Goal: Obtain resource: Download file/media

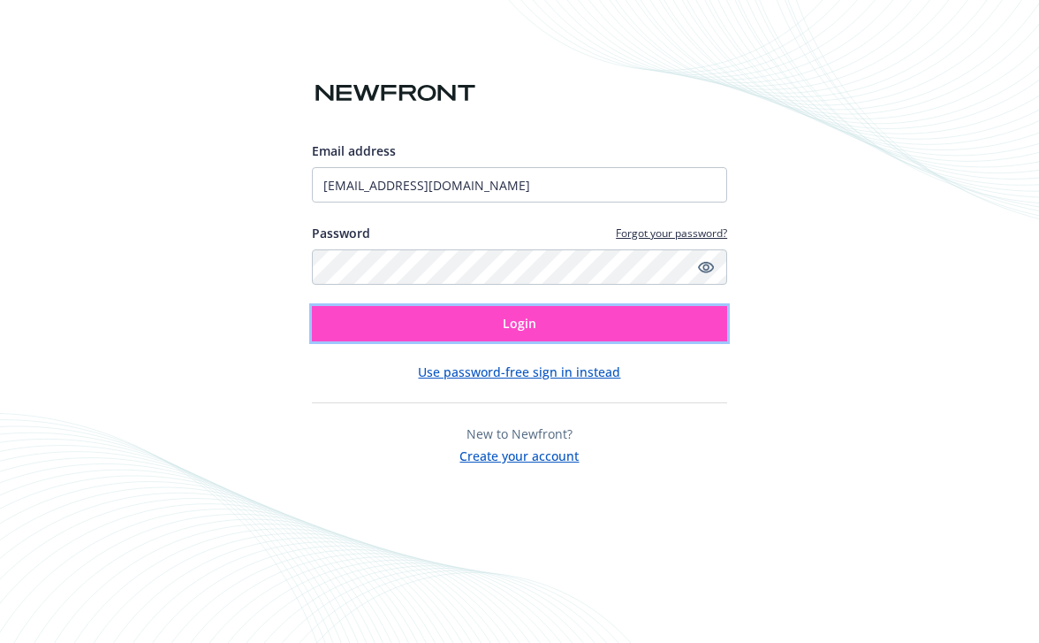
click at [539, 322] on button "Login" at bounding box center [519, 323] width 415 height 35
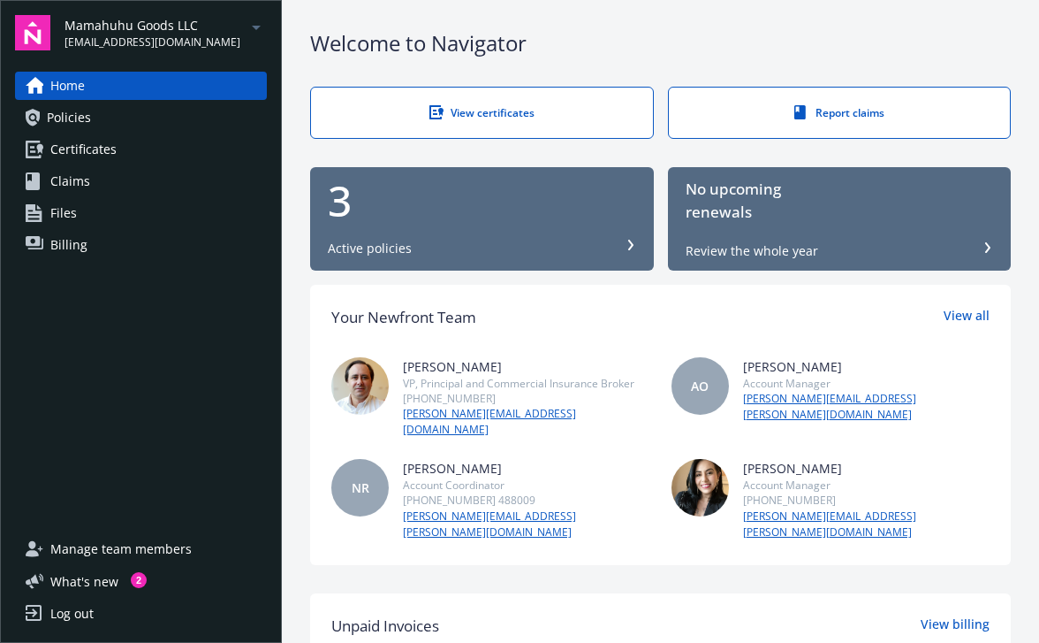
click at [221, 33] on div "Mamahuhu Goods LLC [EMAIL_ADDRESS][DOMAIN_NAME]" at bounding box center [166, 33] width 202 height 34
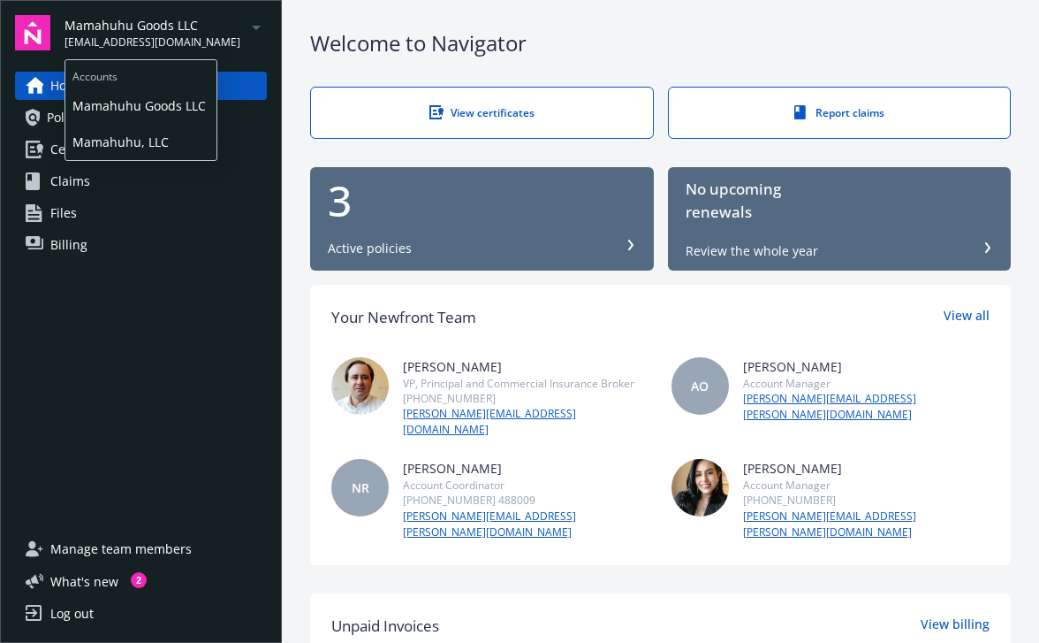
click at [157, 145] on span "Mamahuhu, LLC" at bounding box center [140, 142] width 137 height 36
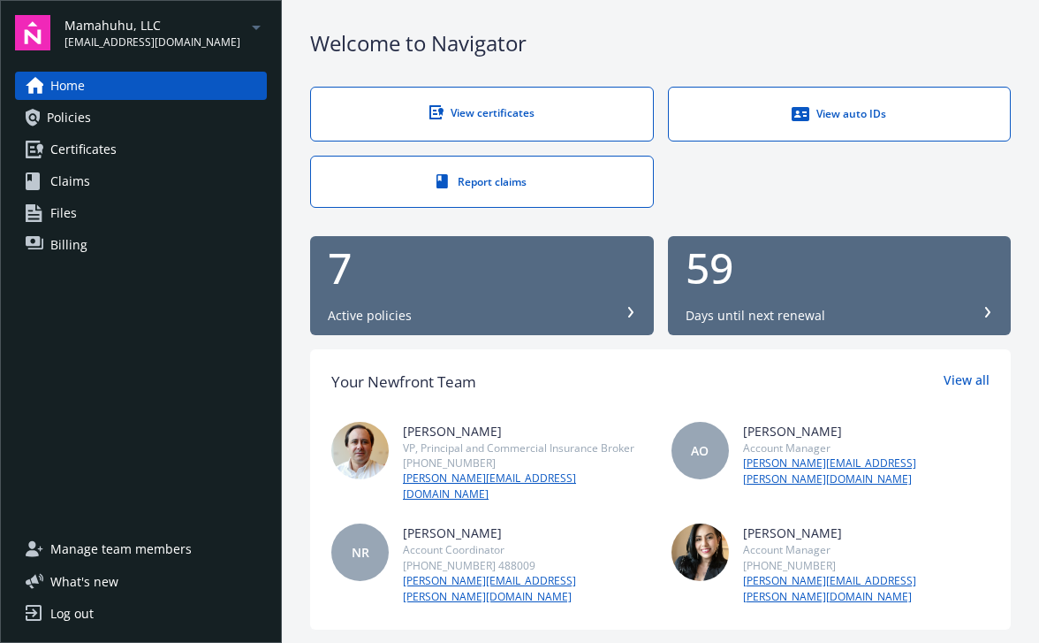
click at [84, 112] on span "Policies" at bounding box center [69, 117] width 44 height 28
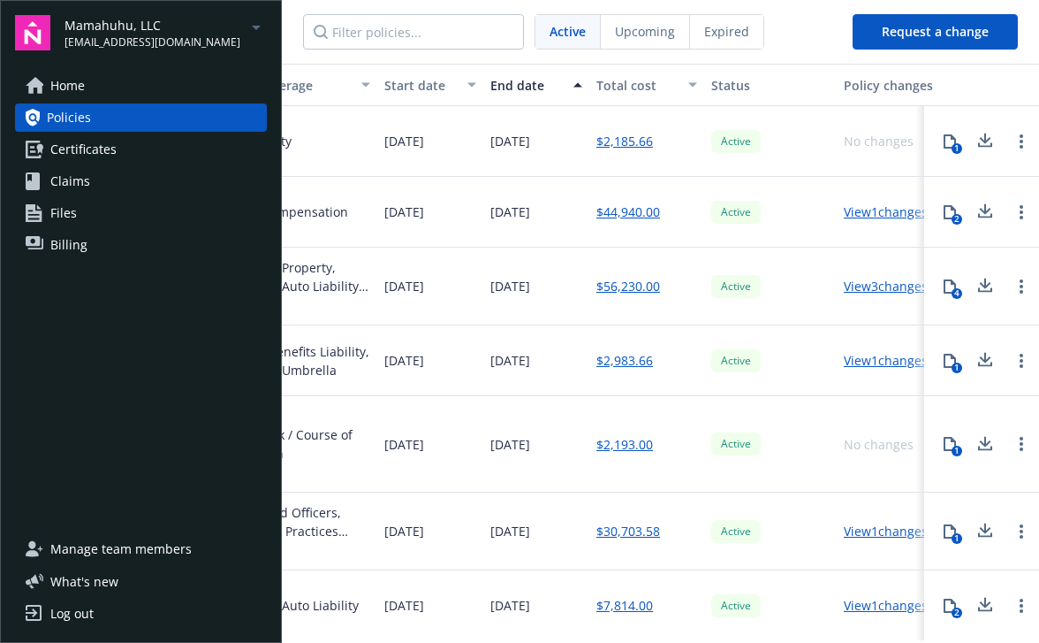
scroll to position [0, 701]
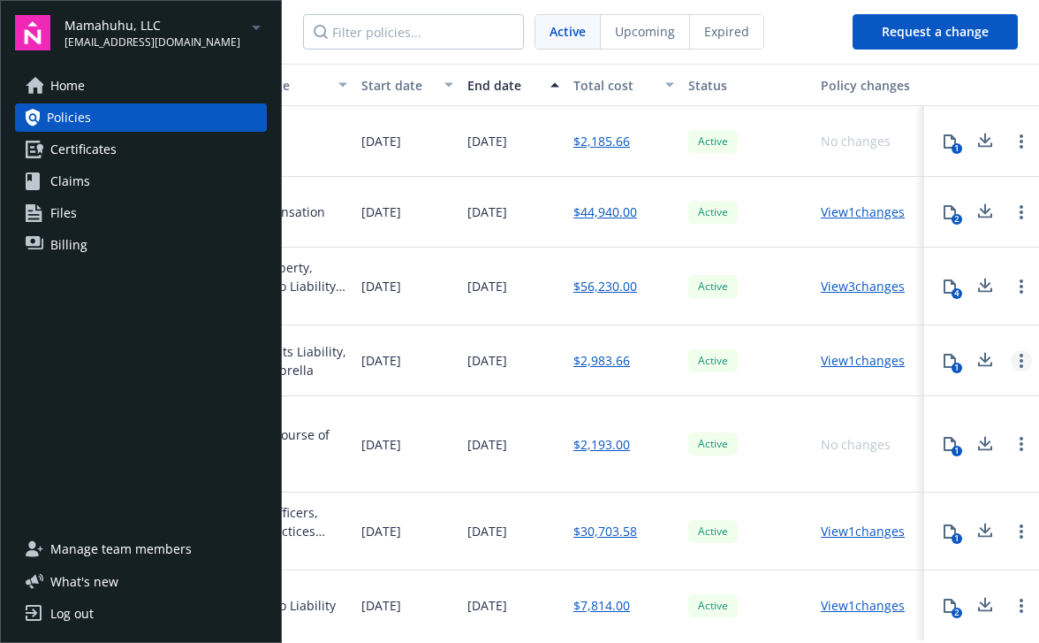
click at [1023, 369] on link "Open options" at bounding box center [1021, 360] width 21 height 21
click at [952, 365] on div "1" at bounding box center [957, 367] width 11 height 11
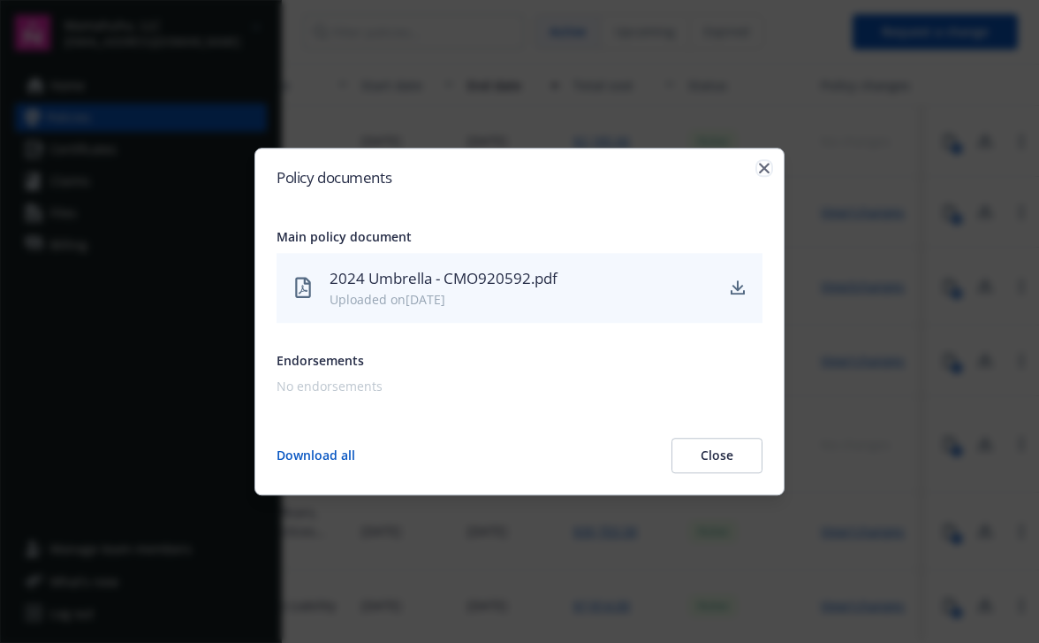
click at [765, 169] on icon "button" at bounding box center [764, 168] width 11 height 11
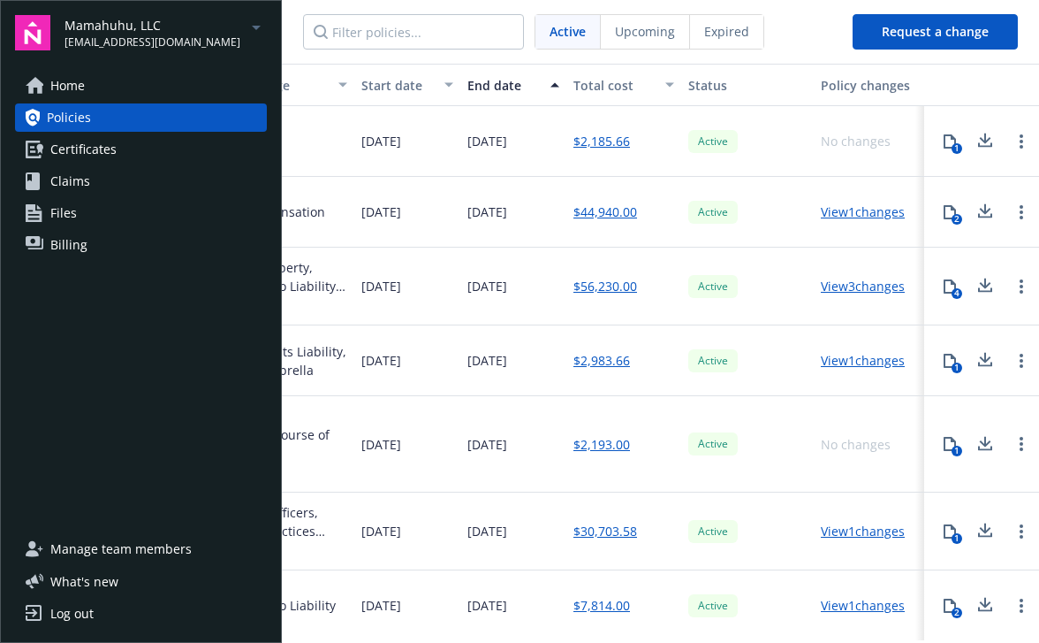
click at [984, 361] on icon at bounding box center [985, 357] width 11 height 11
click at [110, 151] on span "Certificates" at bounding box center [83, 149] width 66 height 28
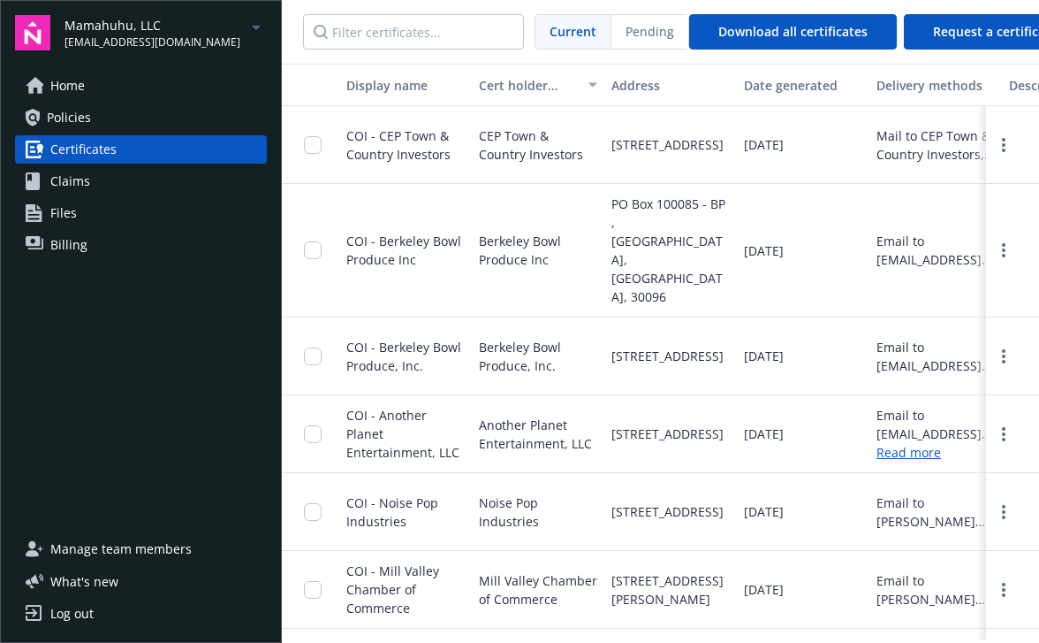
click at [96, 112] on link "Policies" at bounding box center [141, 117] width 252 height 28
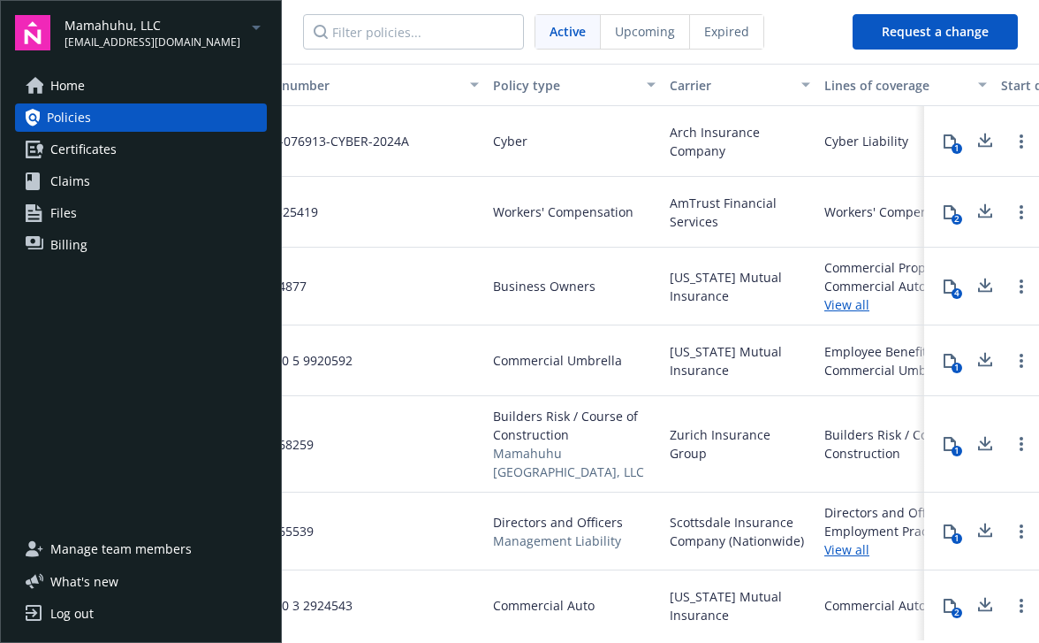
scroll to position [0, 63]
click at [122, 153] on link "Certificates" at bounding box center [141, 149] width 252 height 28
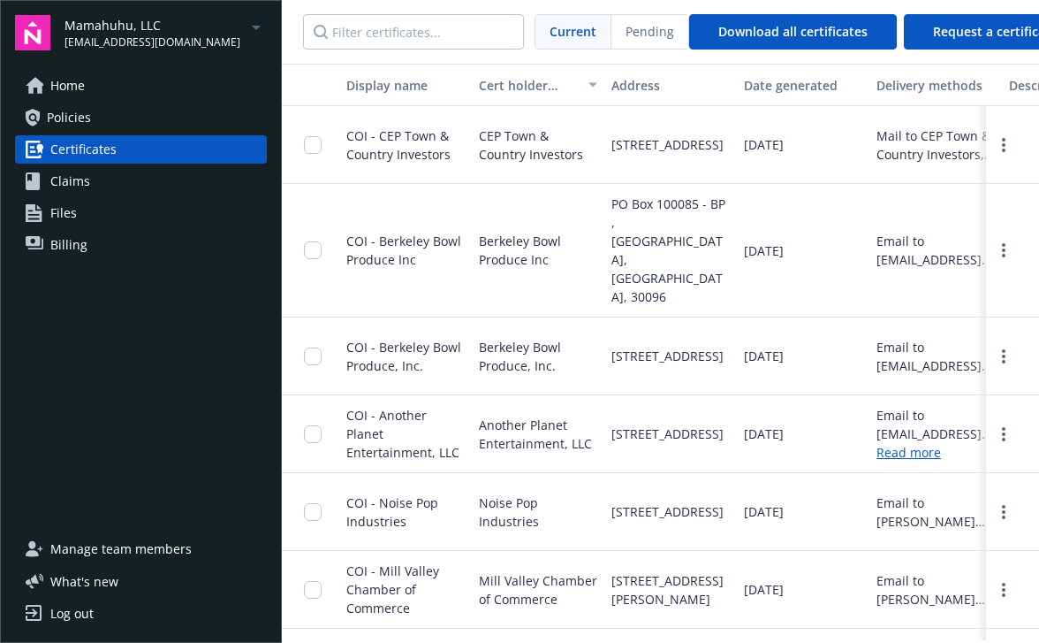
scroll to position [0, 148]
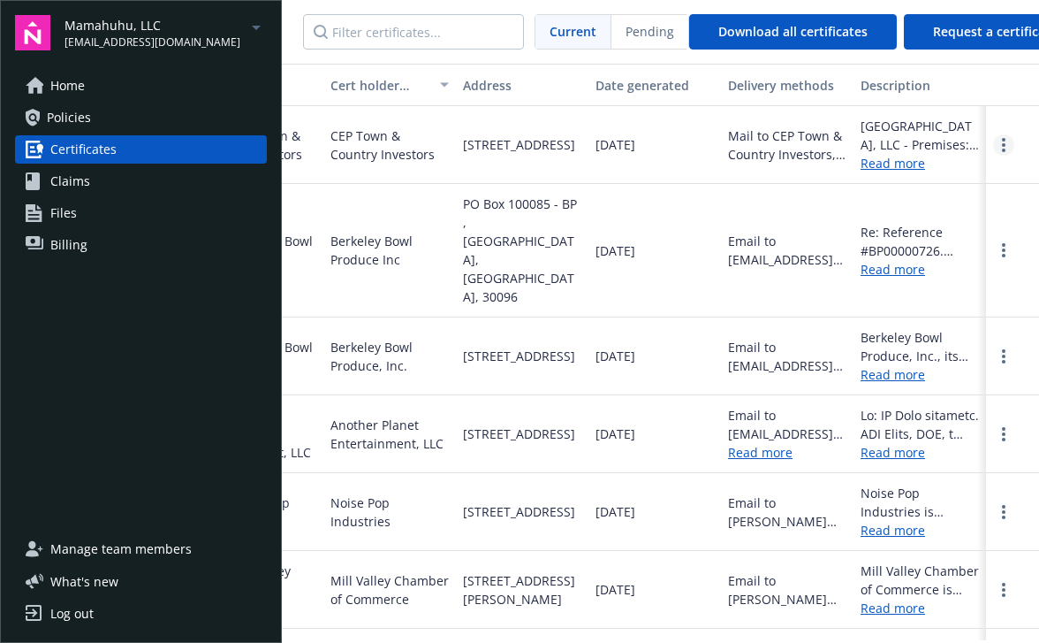
click at [998, 148] on link "more" at bounding box center [1003, 144] width 21 height 21
click at [940, 183] on link "Download" at bounding box center [956, 180] width 116 height 35
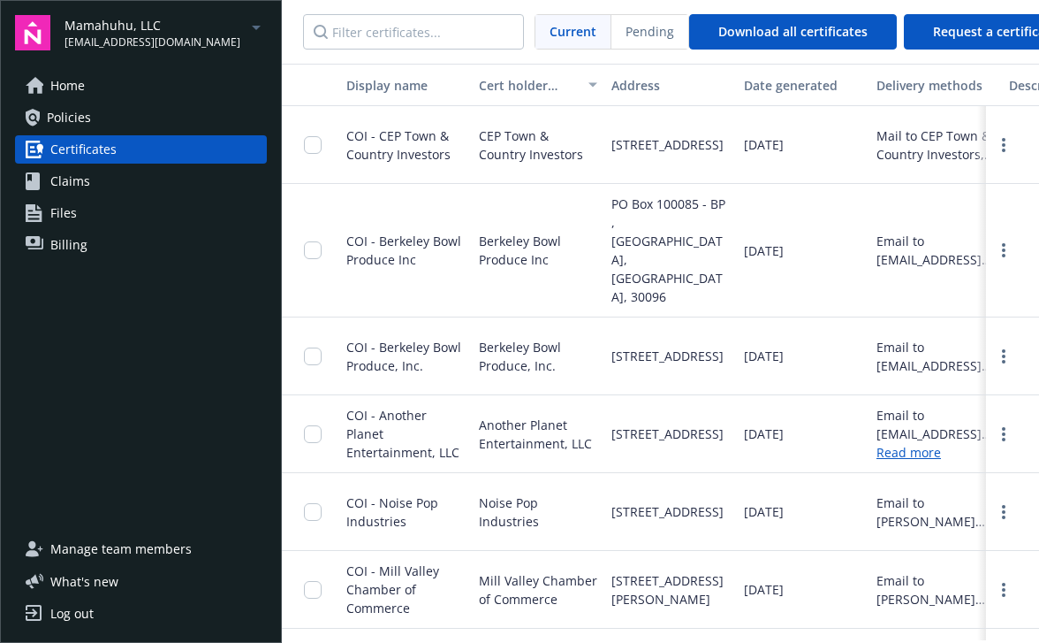
click at [822, 85] on div "Date generated" at bounding box center [803, 85] width 118 height 19
click at [399, 32] on input "Filter certificates..." at bounding box center [413, 31] width 221 height 35
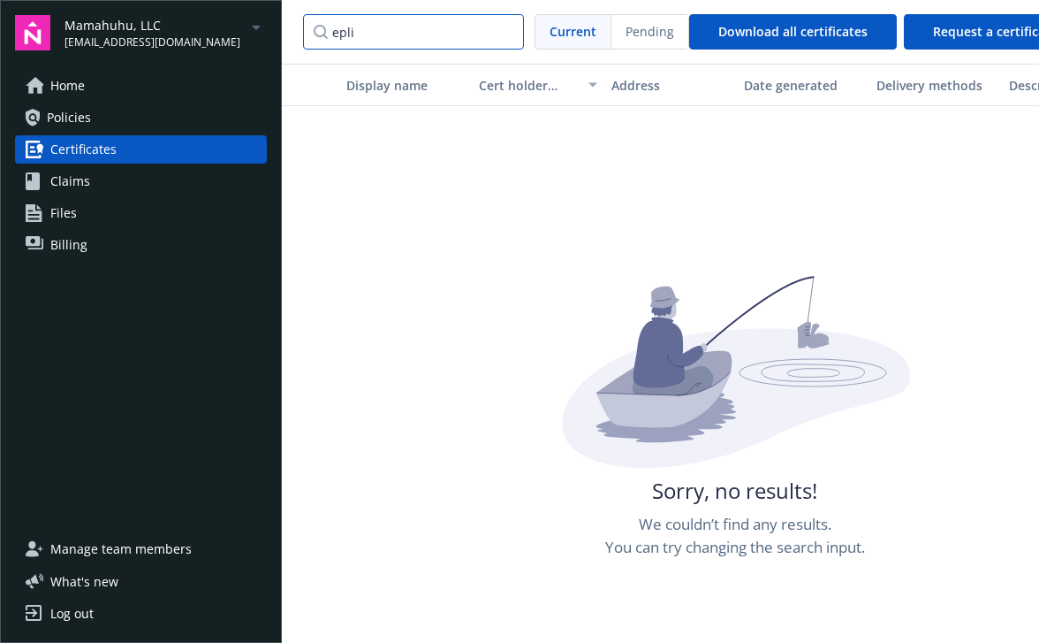
type input "epli"
click at [81, 120] on span "Policies" at bounding box center [69, 117] width 44 height 28
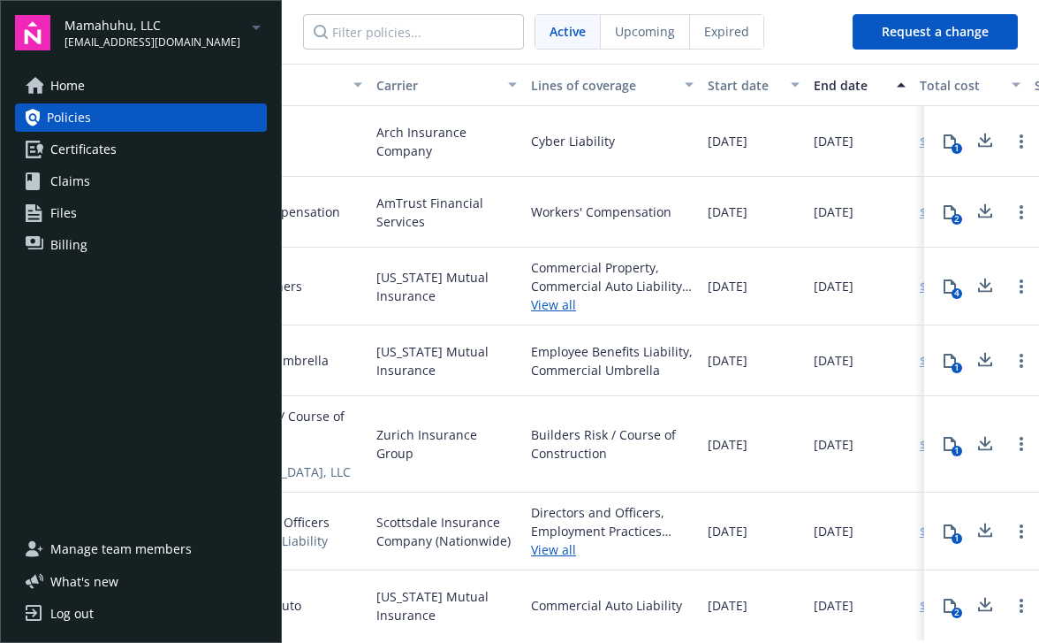
scroll to position [0, 544]
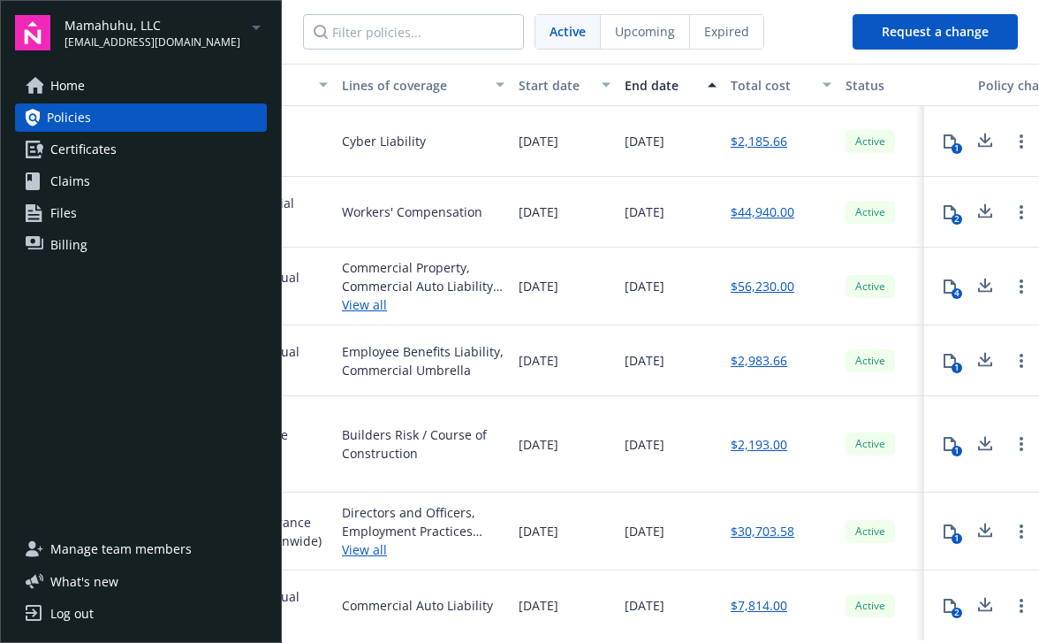
click at [757, 363] on link "$2,983.66" at bounding box center [759, 360] width 57 height 19
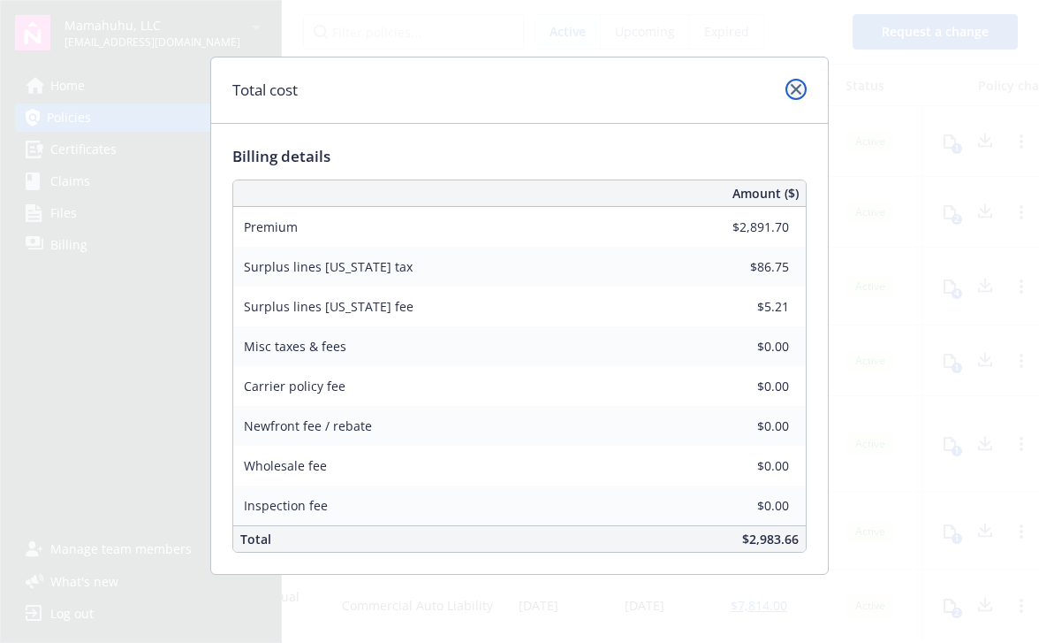
click at [795, 87] on icon "close" at bounding box center [796, 89] width 11 height 11
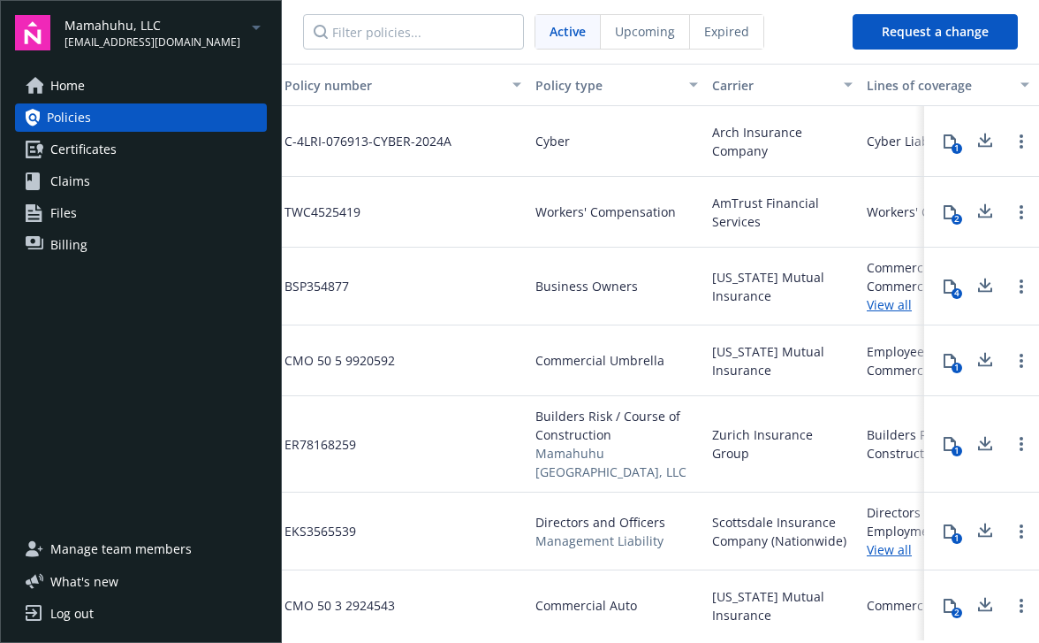
scroll to position [0, 0]
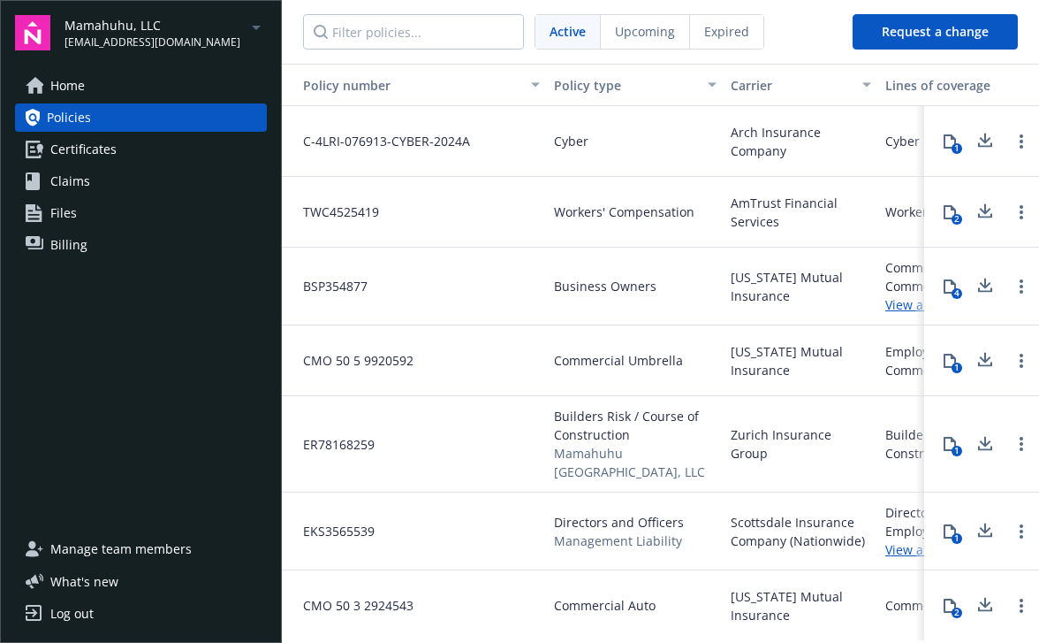
click at [399, 353] on span "CMO 50 5 9920592" at bounding box center [351, 360] width 125 height 19
click at [354, 357] on span "CMO 50 5 9920592" at bounding box center [351, 360] width 125 height 19
click at [640, 358] on span "Commercial Umbrella" at bounding box center [618, 360] width 129 height 19
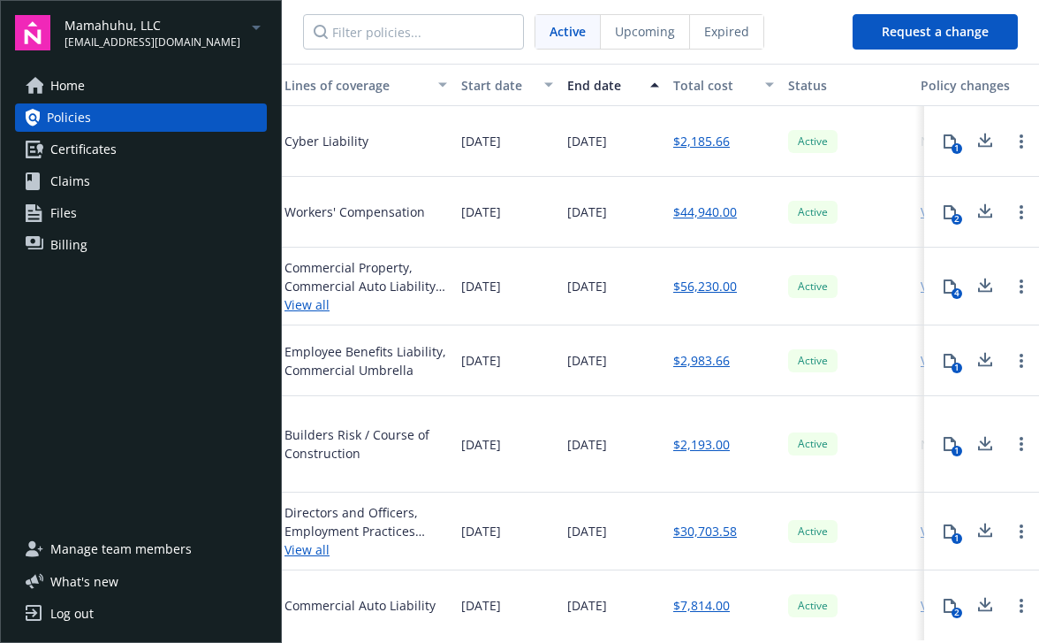
scroll to position [0, 701]
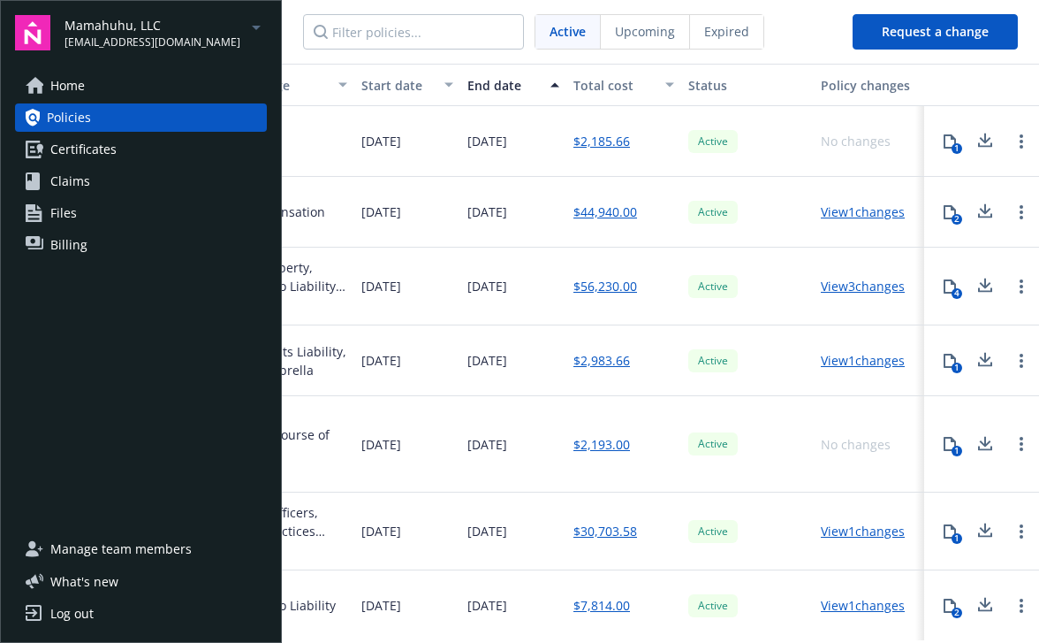
click at [847, 361] on link "View 1 changes" at bounding box center [863, 360] width 84 height 17
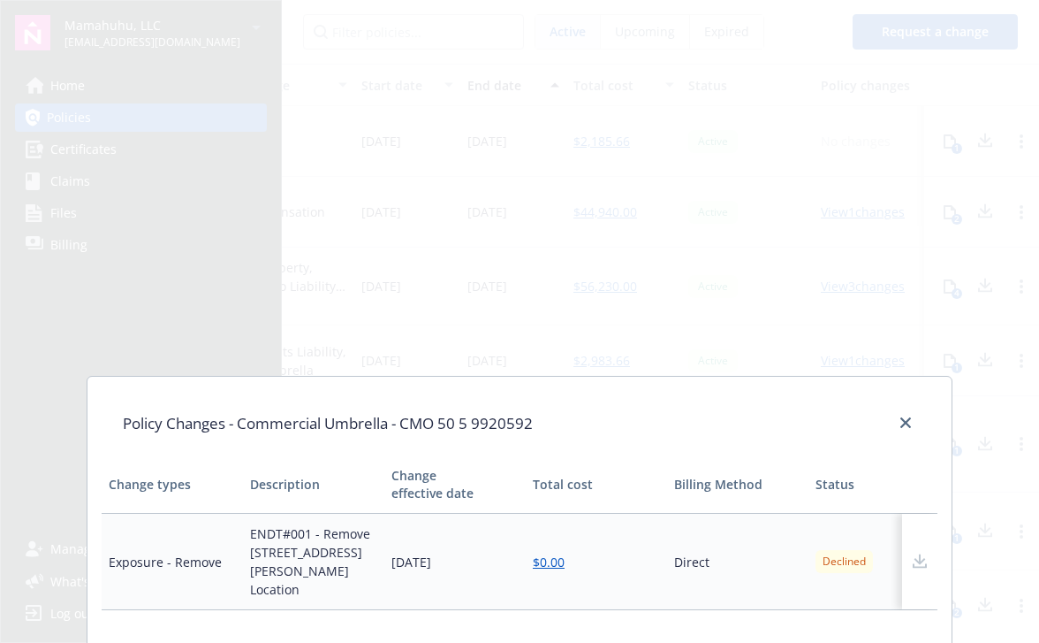
scroll to position [116, 0]
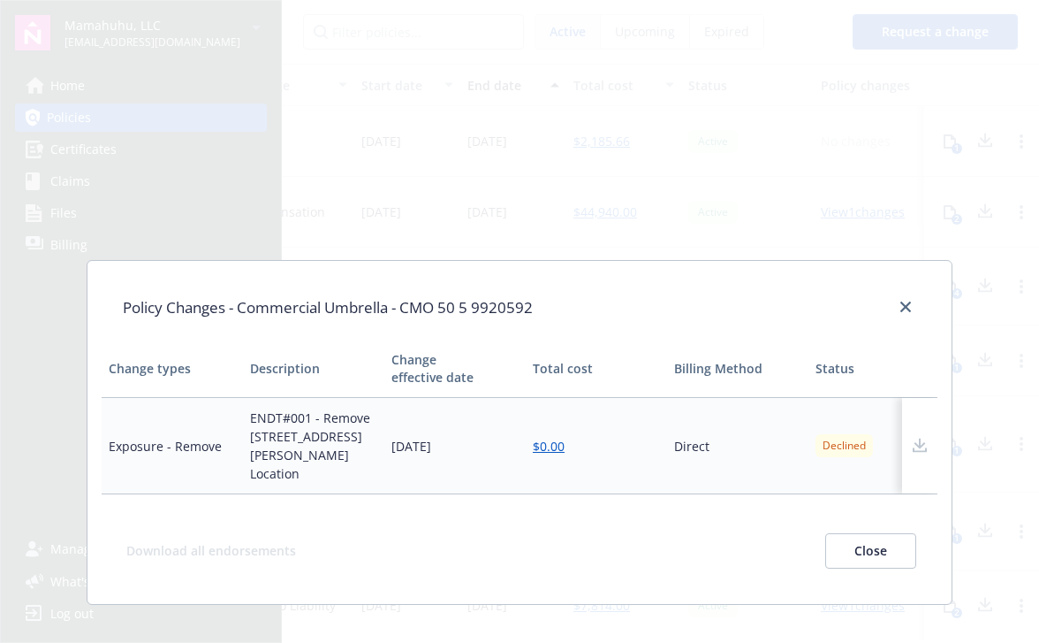
click at [854, 533] on button "Close" at bounding box center [870, 550] width 91 height 35
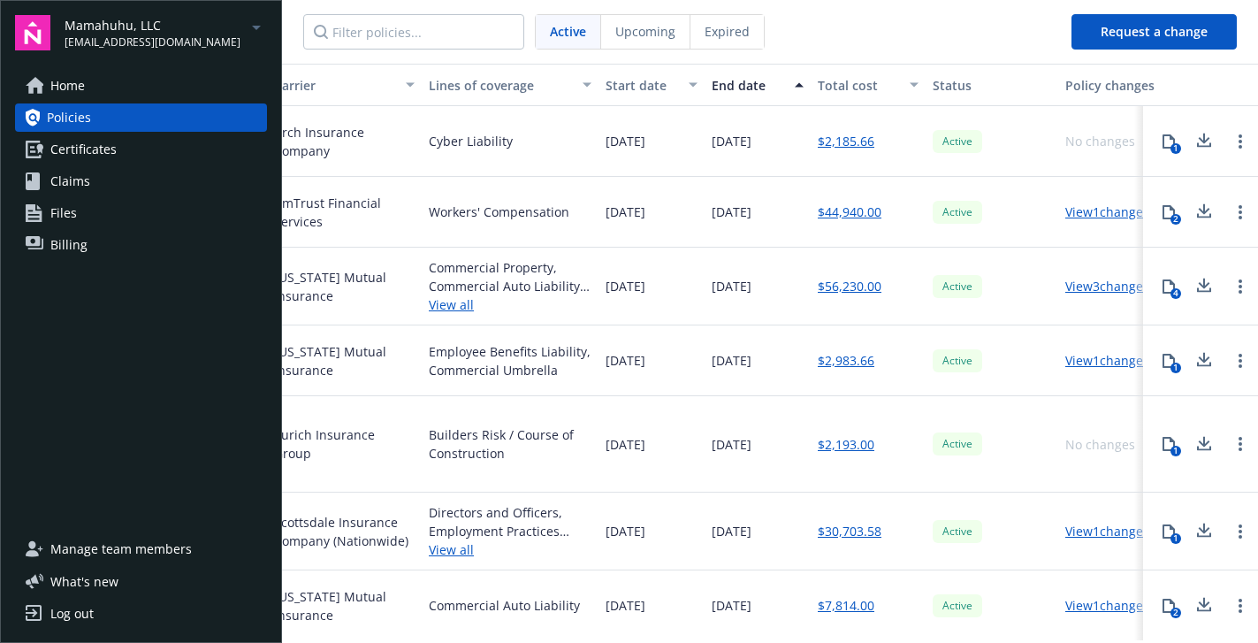
scroll to position [0, 483]
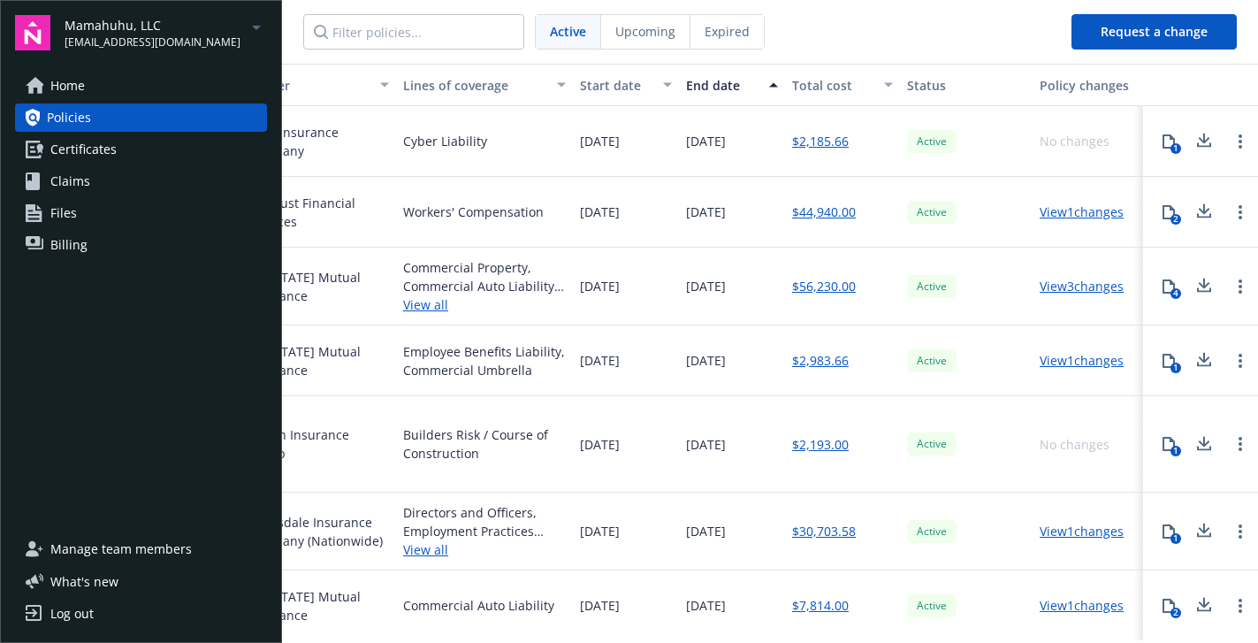
click at [1038, 532] on icon at bounding box center [1204, 534] width 14 height 4
